Goal: Transaction & Acquisition: Purchase product/service

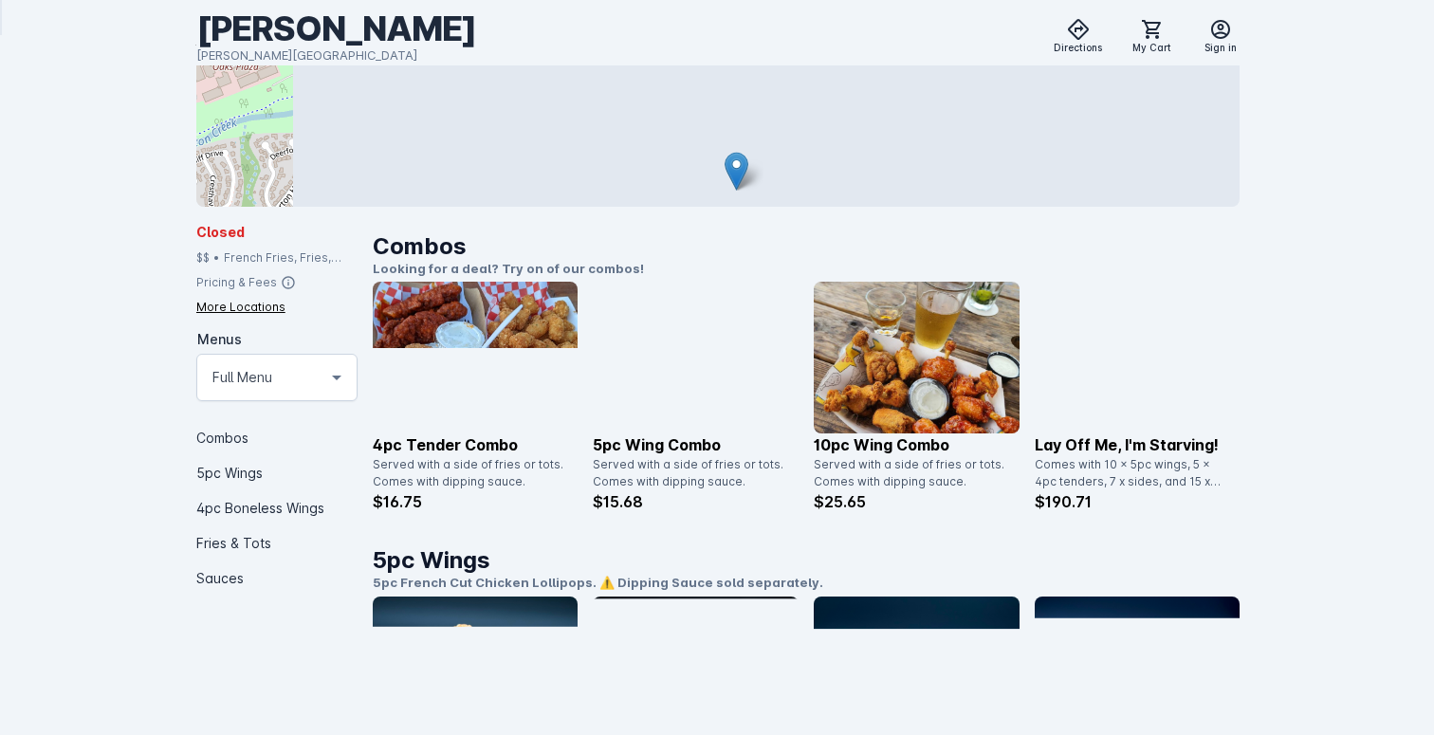
scroll to position [289, 0]
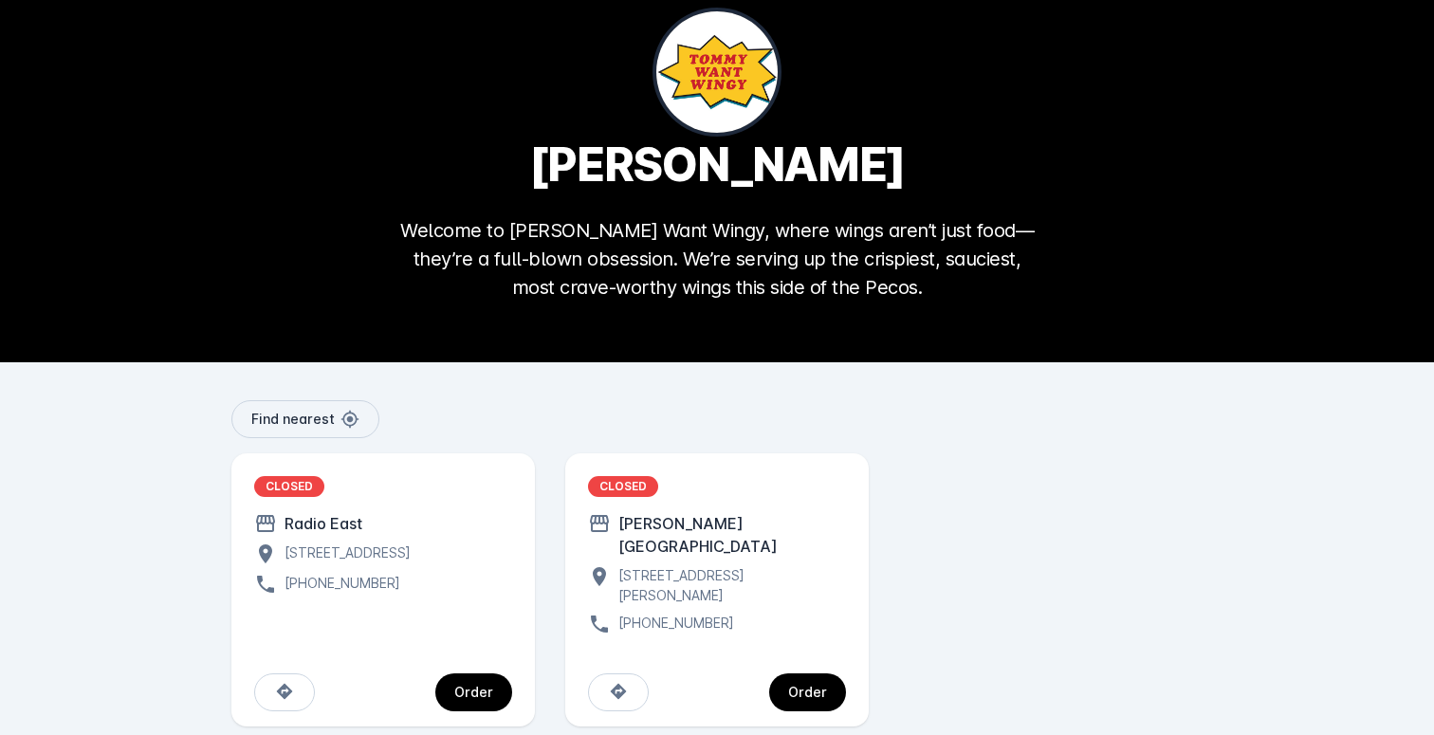
scroll to position [56, 0]
